Goal: Task Accomplishment & Management: Manage account settings

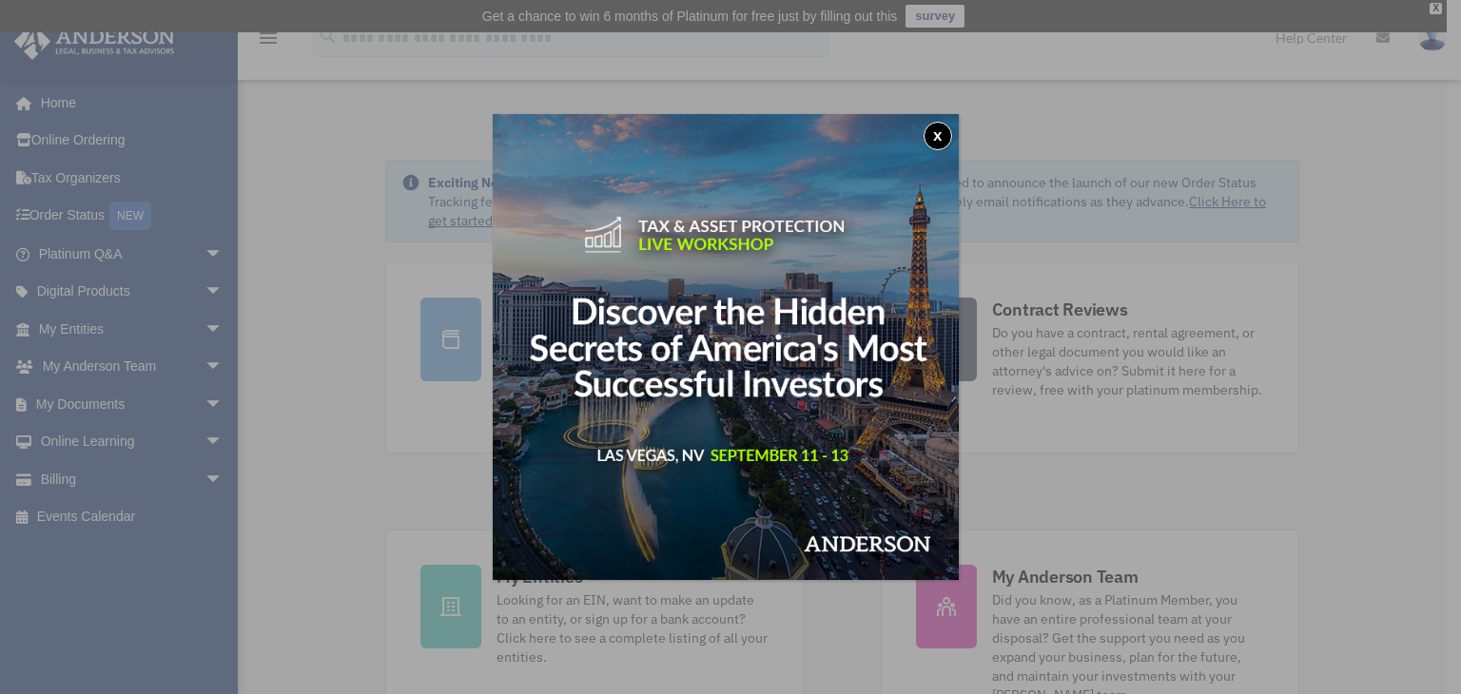
click at [939, 136] on button "x" at bounding box center [937, 136] width 29 height 29
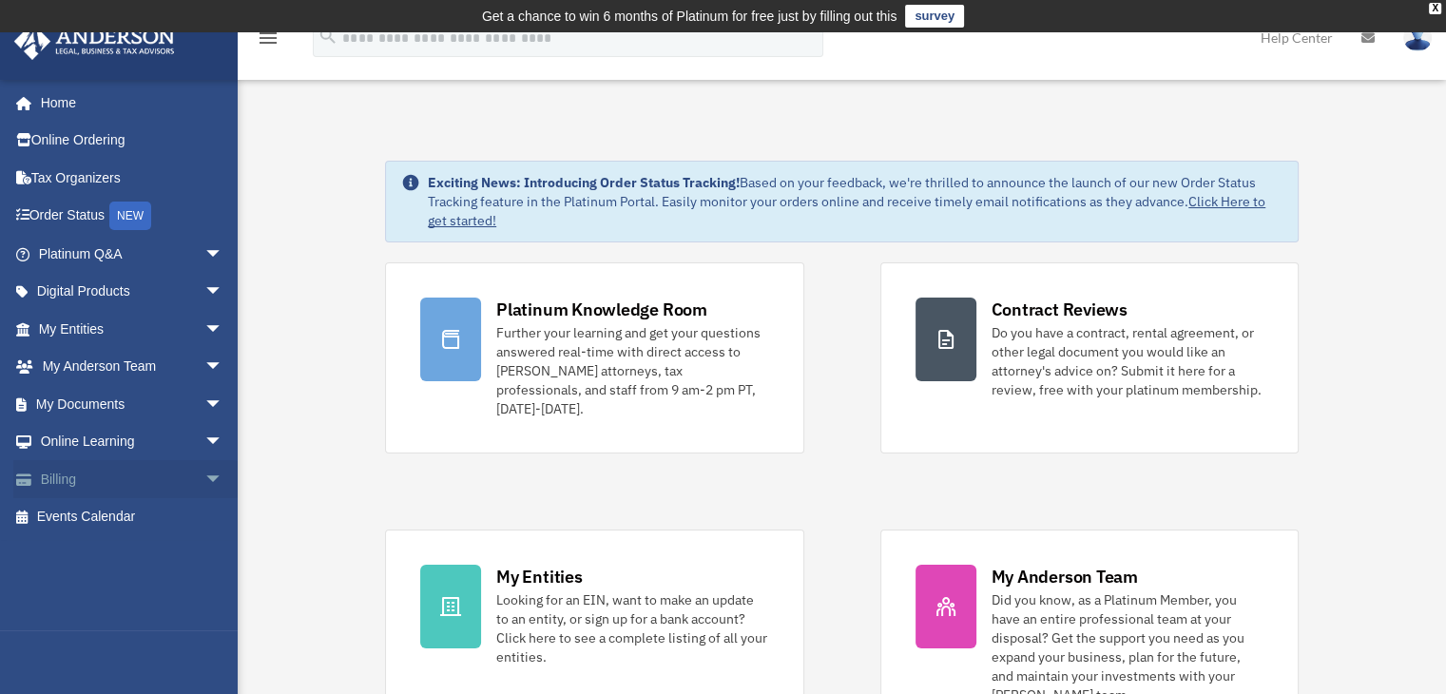
click at [79, 477] on link "Billing arrow_drop_down" at bounding box center [132, 479] width 239 height 38
click at [126, 481] on link "Billing arrow_drop_down" at bounding box center [132, 479] width 239 height 38
click at [68, 476] on link "Billing arrow_drop_down" at bounding box center [132, 479] width 239 height 38
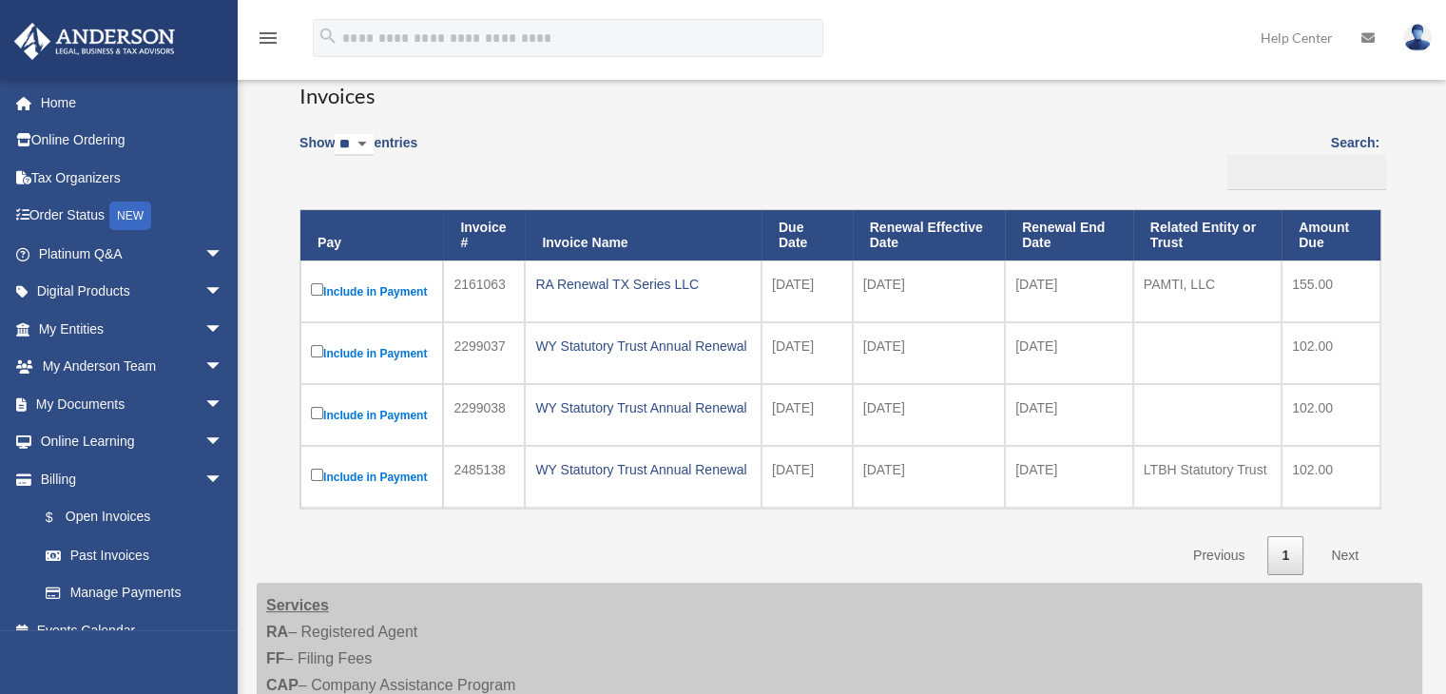
scroll to position [190, 0]
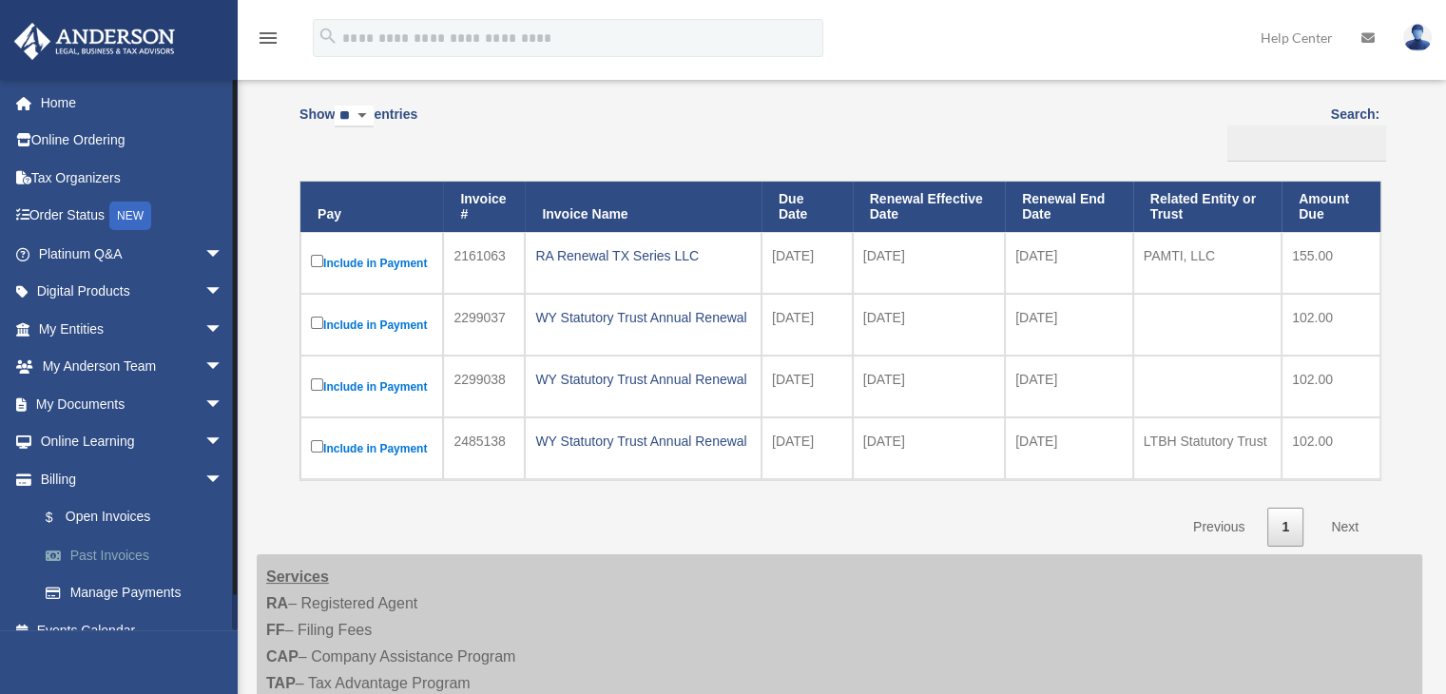
click at [105, 552] on link "Past Invoices" at bounding box center [139, 555] width 225 height 38
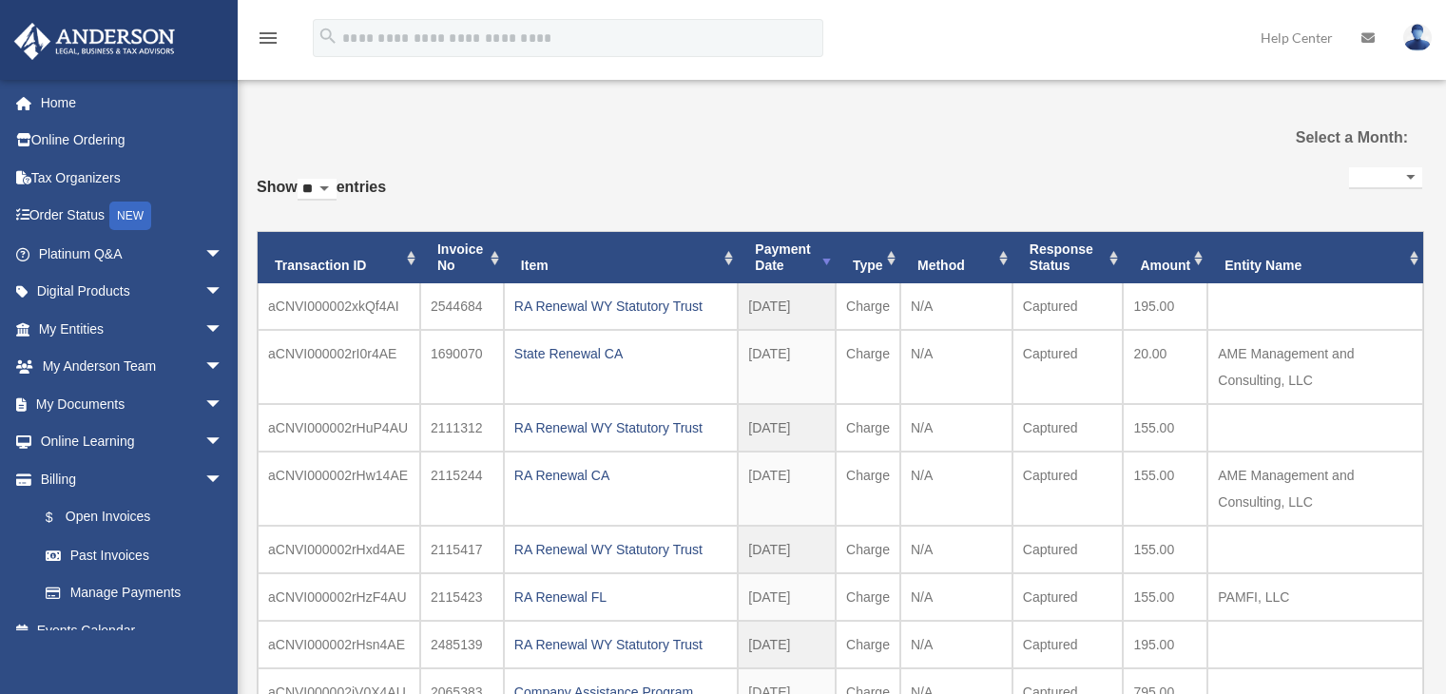
select select
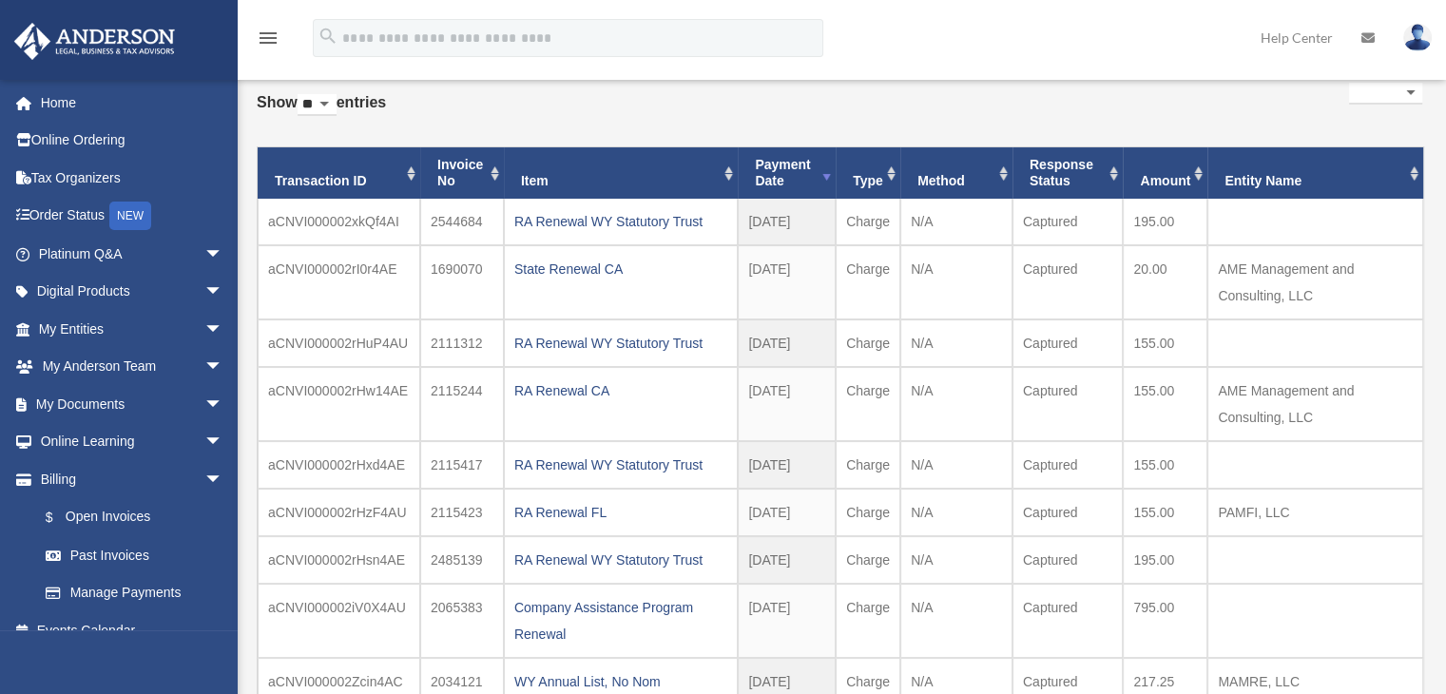
scroll to position [95, 0]
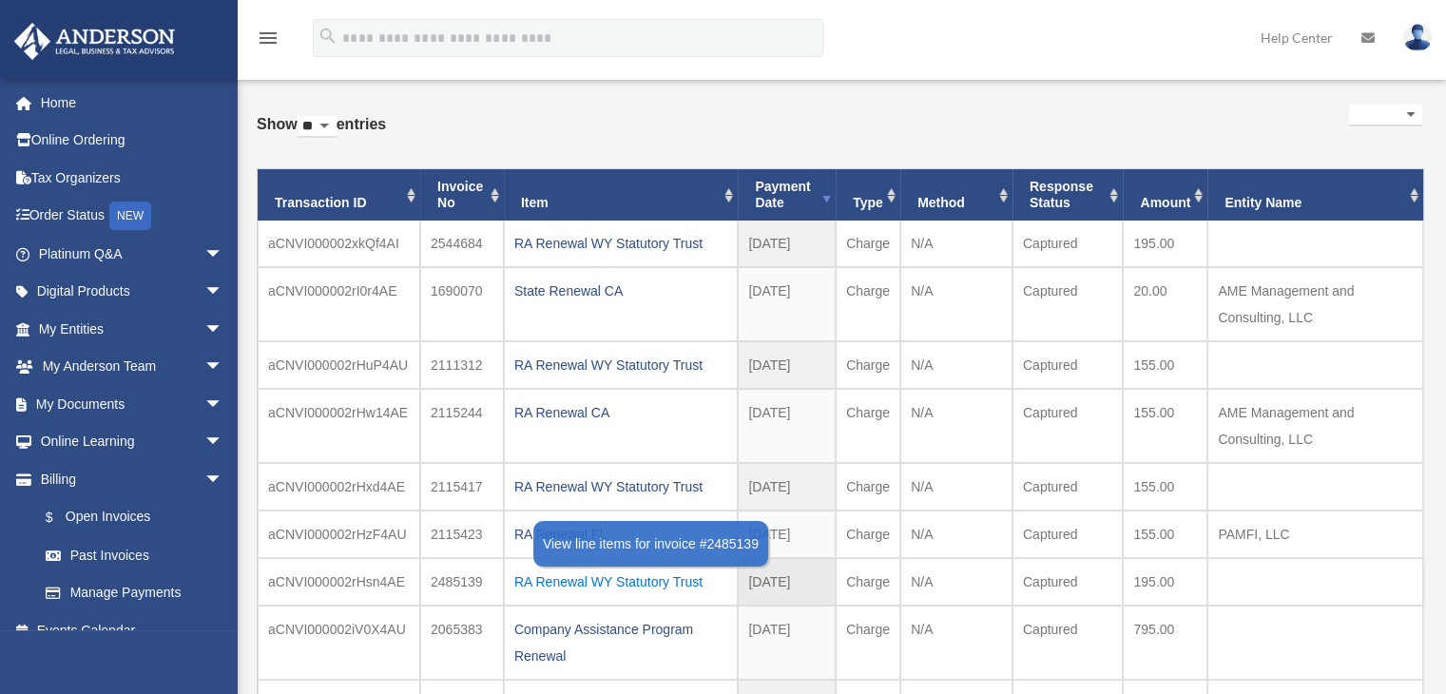
click at [586, 579] on div "RA Renewal WY Statutory Trust" at bounding box center [620, 582] width 213 height 27
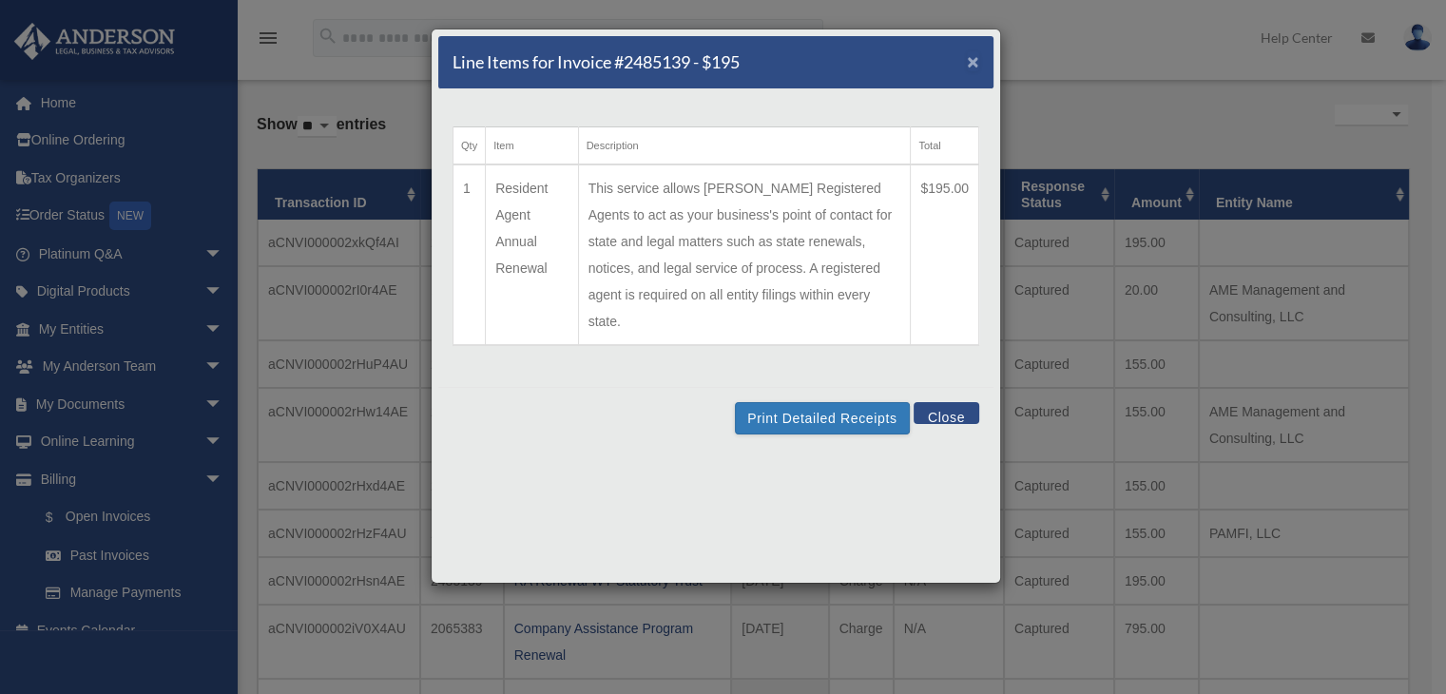
click at [972, 65] on span "×" at bounding box center [973, 61] width 12 height 22
